Goal: Task Accomplishment & Management: Manage account settings

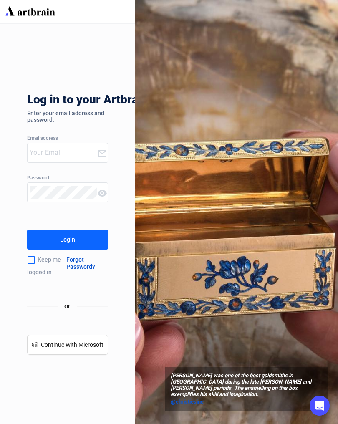
click at [64, 153] on input "email" at bounding box center [64, 152] width 68 height 13
type input "[EMAIL_ADDRESS][DOMAIN_NAME]"
click at [31, 258] on input "checkbox" at bounding box center [31, 260] width 8 height 18
checkbox input "true"
click at [85, 236] on button "Login" at bounding box center [67, 239] width 81 height 20
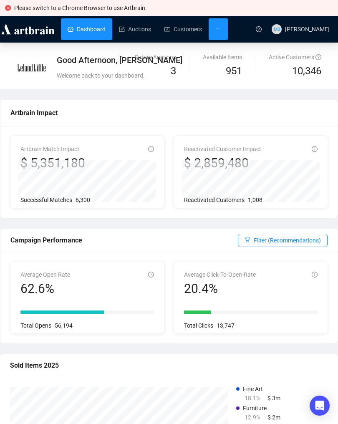
click at [221, 22] on div at bounding box center [218, 29] width 6 height 22
click at [251, 53] on link "Campaigns" at bounding box center [251, 53] width 50 height 17
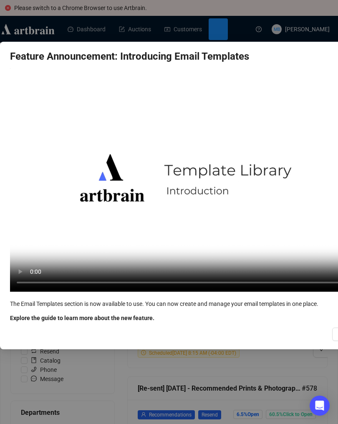
click at [219, 365] on div "Feature Announcement: Introducing Email Templates Your browser does not support…" at bounding box center [169, 212] width 338 height 424
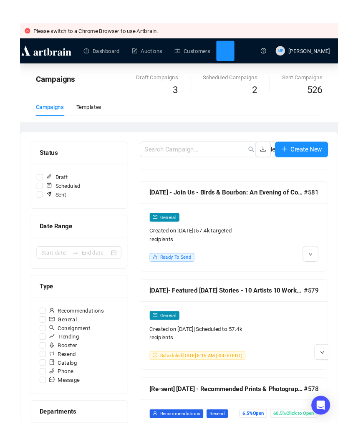
scroll to position [47, 0]
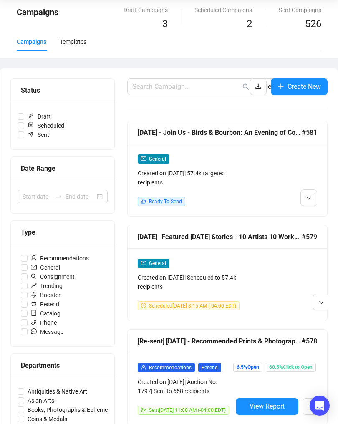
click at [294, 285] on div at bounding box center [286, 284] width 87 height 52
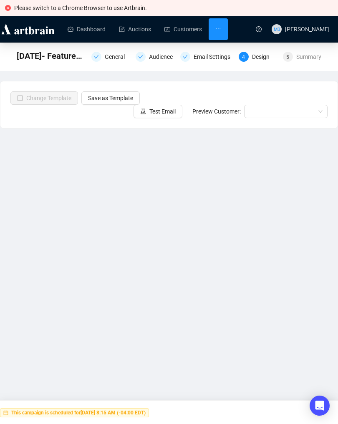
click at [221, 29] on icon "ellipsis" at bounding box center [218, 29] width 6 height 6
